Goal: Find specific page/section: Find specific page/section

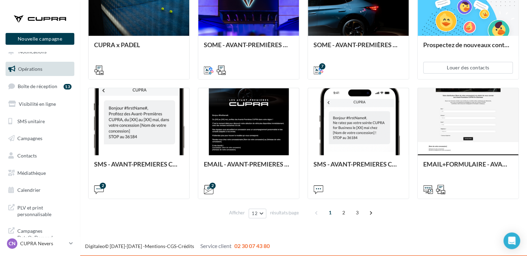
scroll to position [8, 0]
click at [32, 210] on span "PLV et print personnalisable" at bounding box center [44, 210] width 54 height 15
click at [67, 245] on link "CN CUPRA [PERSON_NAME] cupra_nevers" at bounding box center [40, 243] width 69 height 13
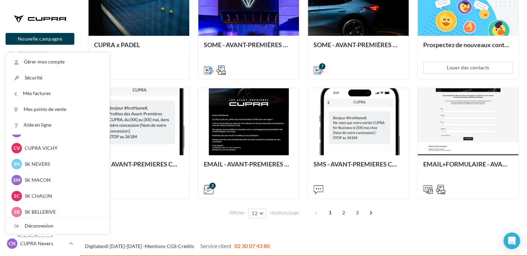
scroll to position [128, 0]
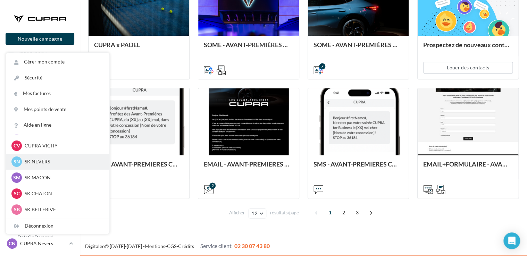
click at [42, 161] on p "SK NEVERS" at bounding box center [63, 161] width 76 height 7
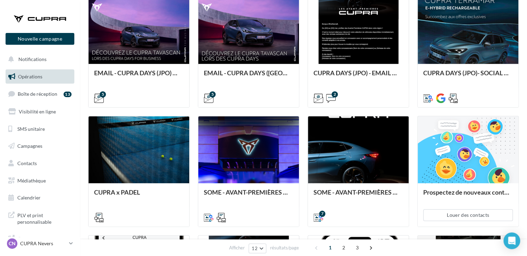
scroll to position [8, 0]
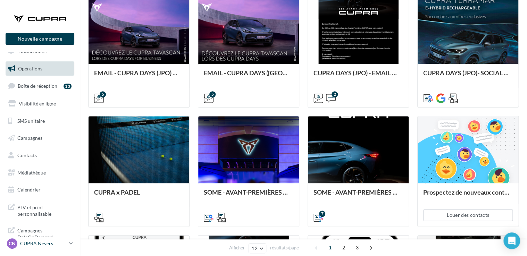
click at [71, 245] on icon at bounding box center [71, 244] width 4 height 6
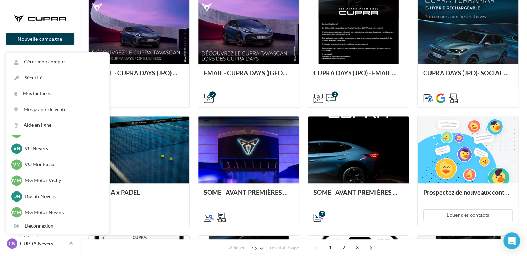
scroll to position [527, 0]
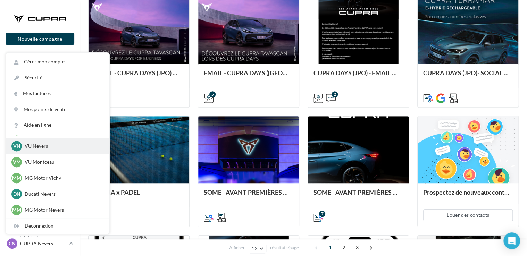
click at [40, 150] on p "VU Nevers" at bounding box center [63, 146] width 76 height 7
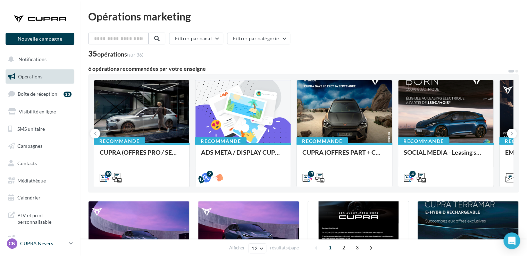
click at [70, 243] on icon at bounding box center [71, 244] width 4 height 6
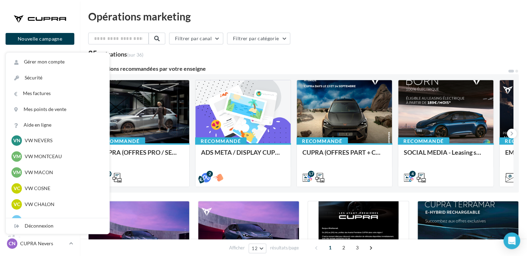
scroll to position [254, 0]
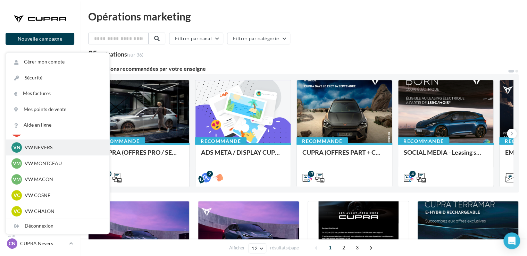
click at [37, 148] on p "VW NEVERS" at bounding box center [63, 147] width 76 height 7
